Goal: Transaction & Acquisition: Obtain resource

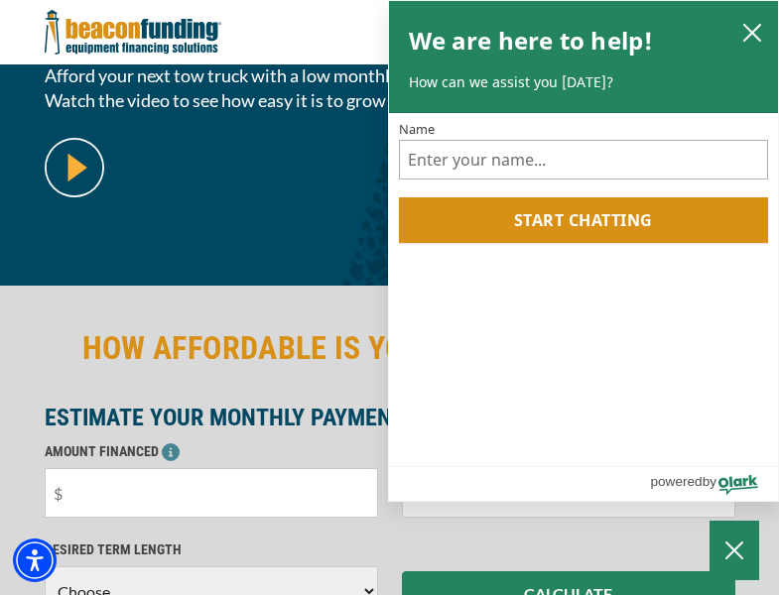
scroll to position [484, 0]
